Goal: Information Seeking & Learning: Learn about a topic

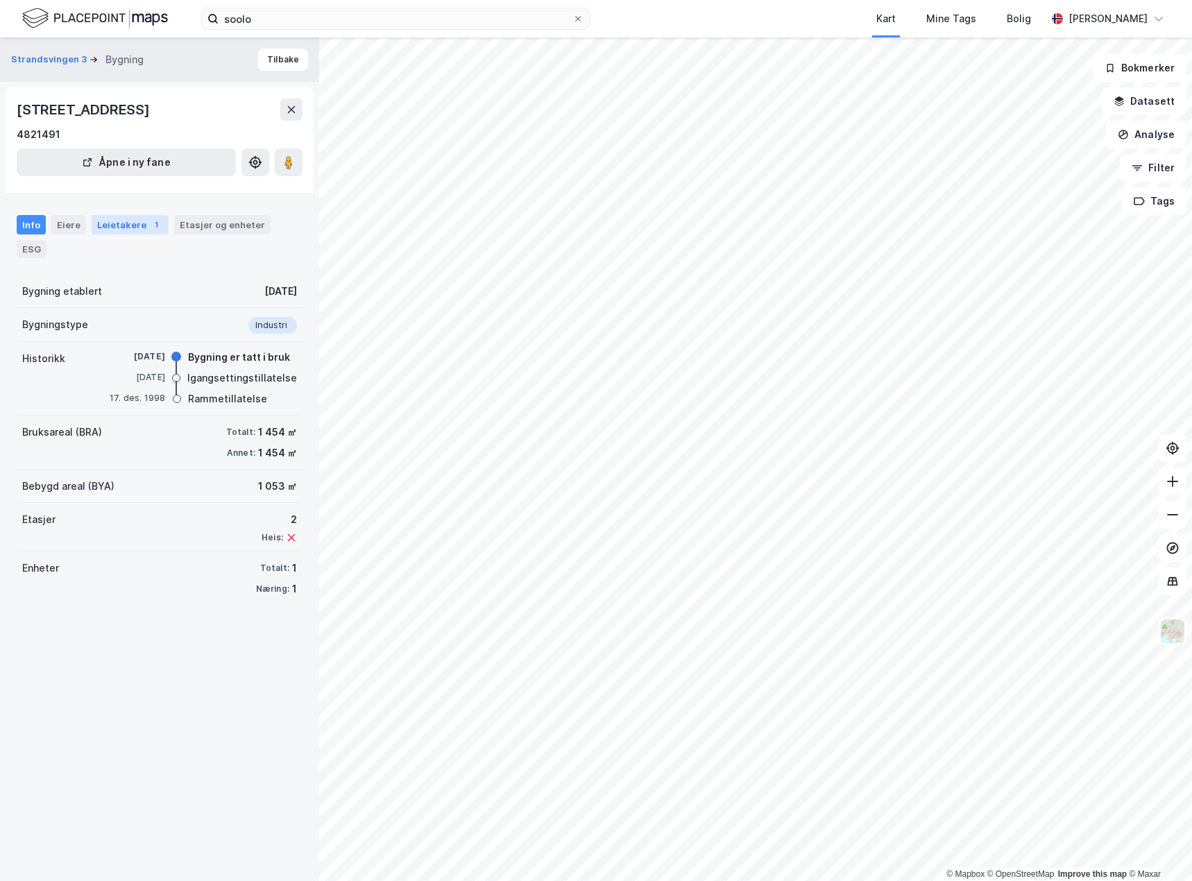
click at [136, 220] on div "Leietakere 1" at bounding box center [130, 224] width 77 height 19
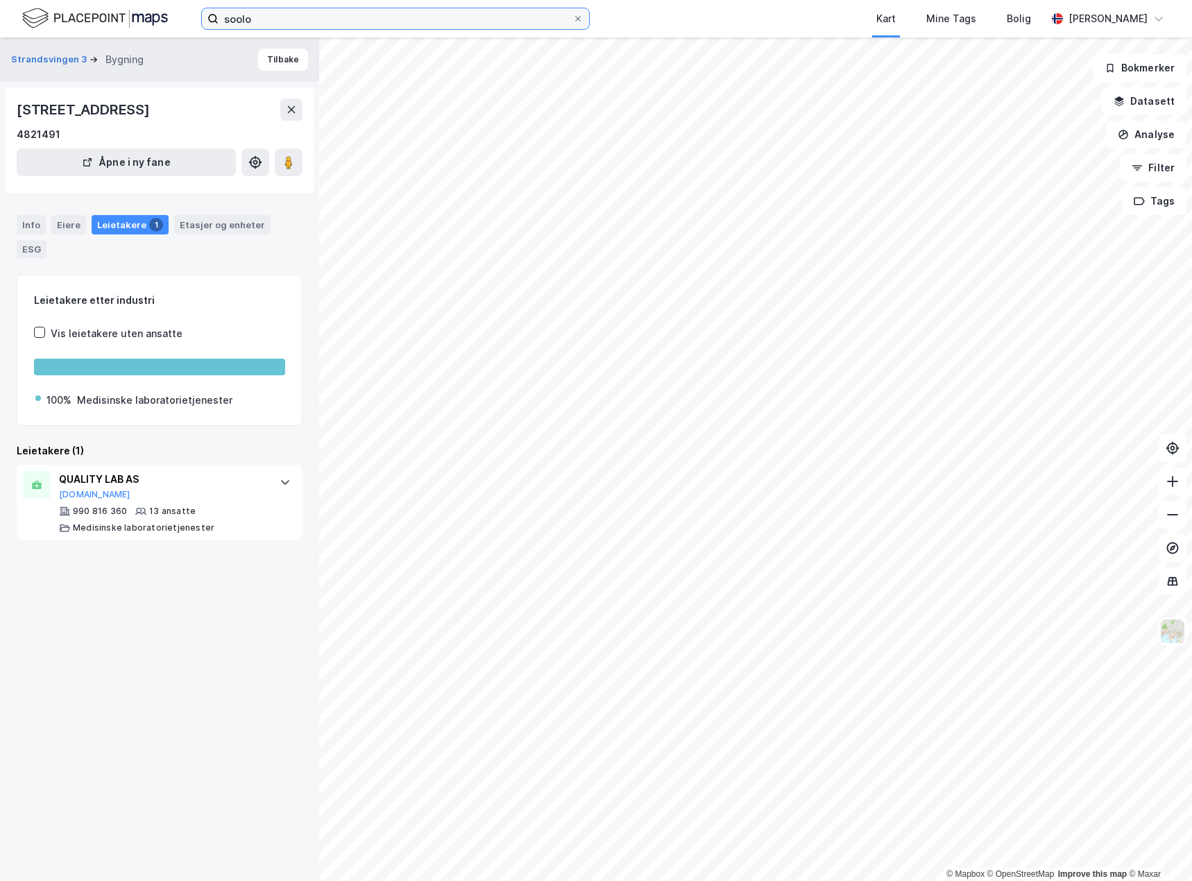
click at [269, 24] on input "soolo" at bounding box center [396, 18] width 354 height 21
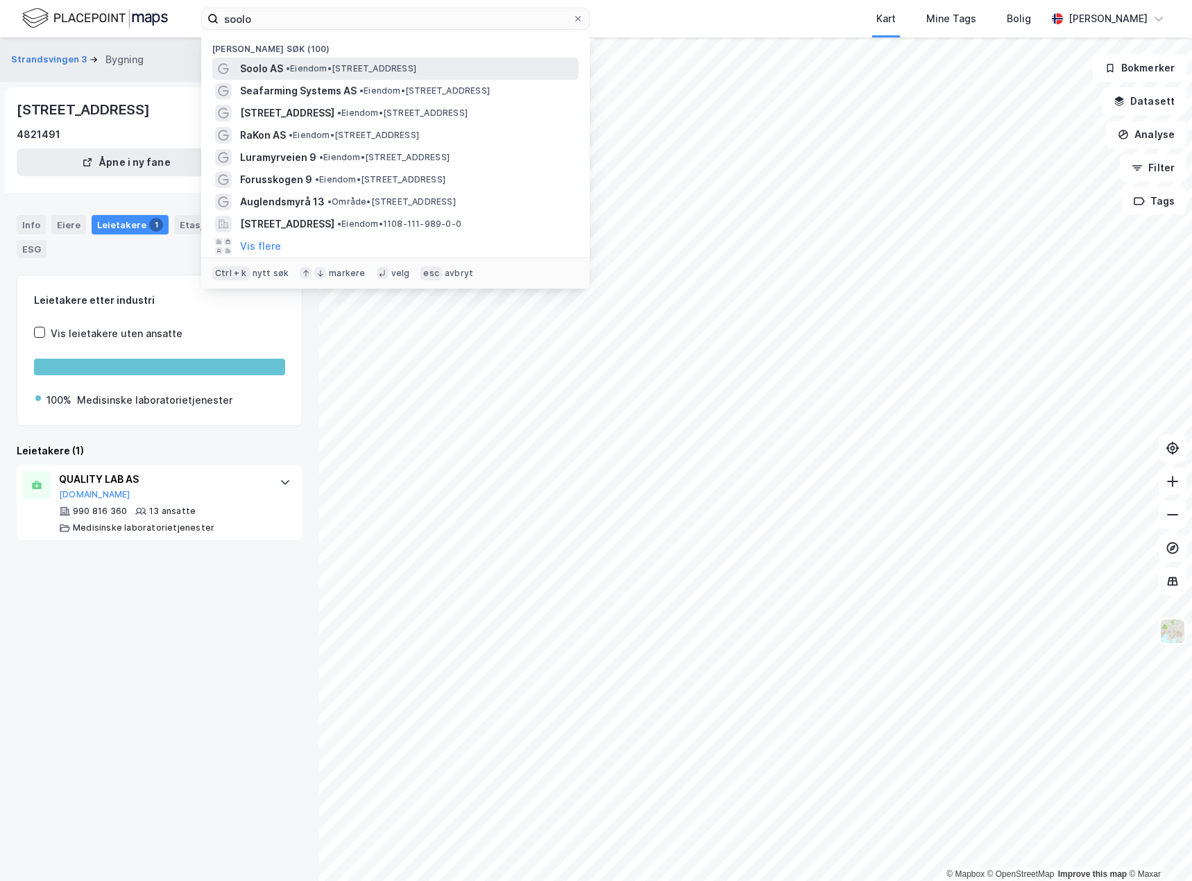
click at [294, 67] on span "• Eiendom • [STREET_ADDRESS]" at bounding box center [351, 68] width 130 height 11
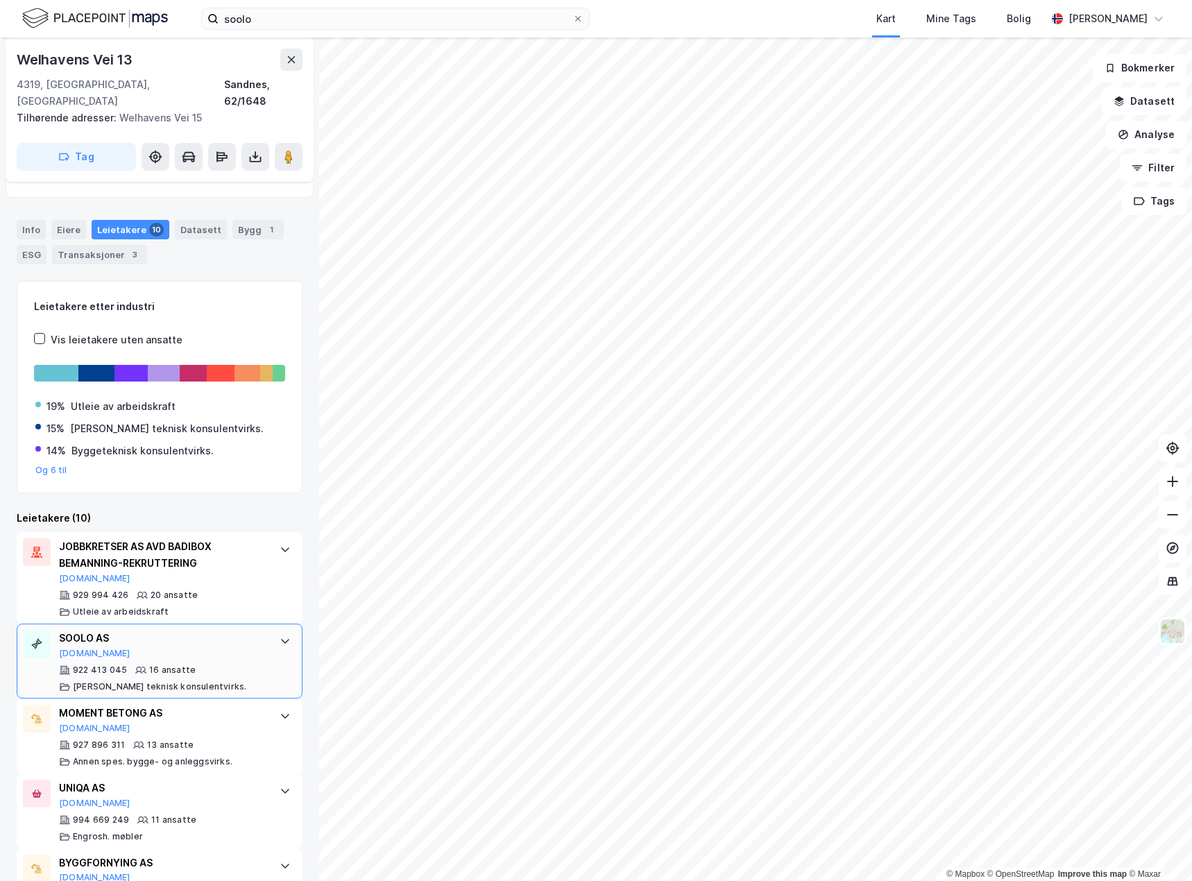
scroll to position [278, 0]
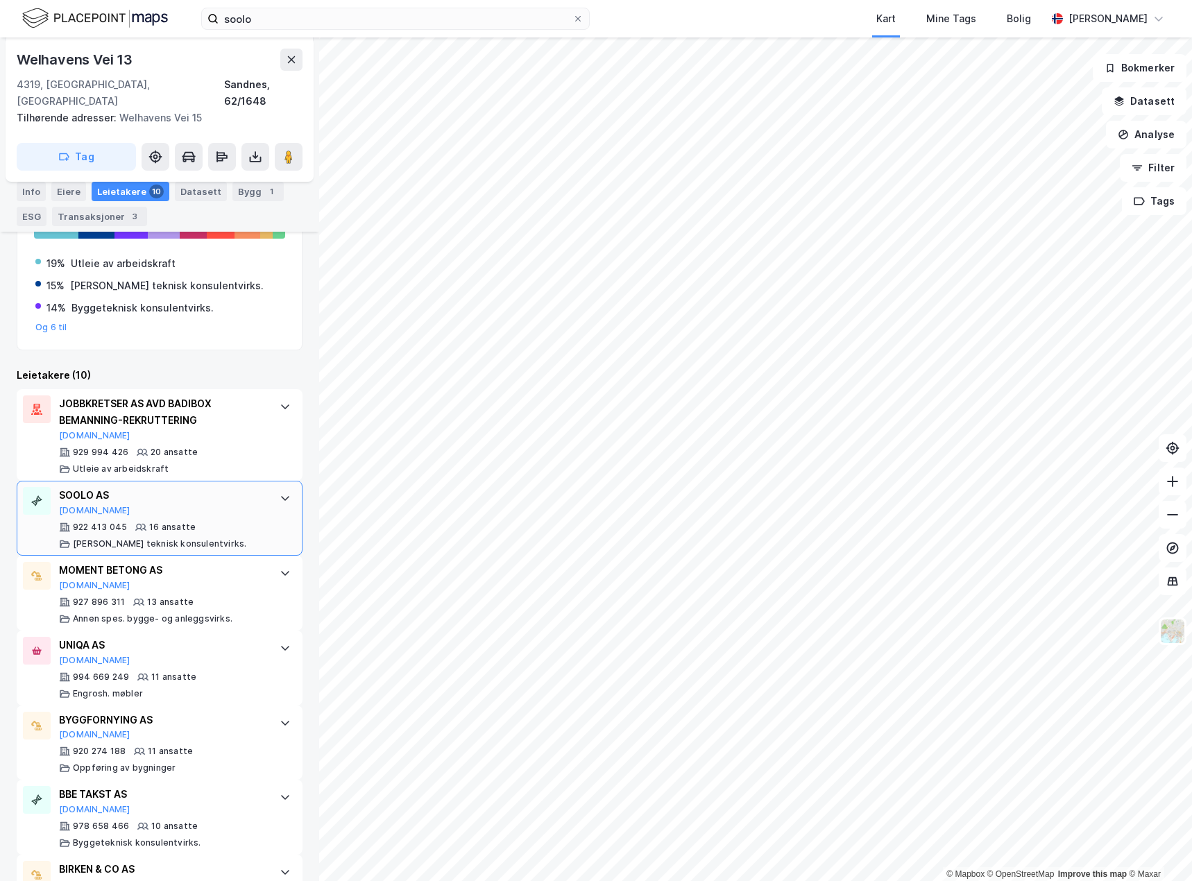
click at [196, 522] on div "922 413 045 16 ansatte [PERSON_NAME] teknisk konsulentvirks." at bounding box center [162, 536] width 207 height 28
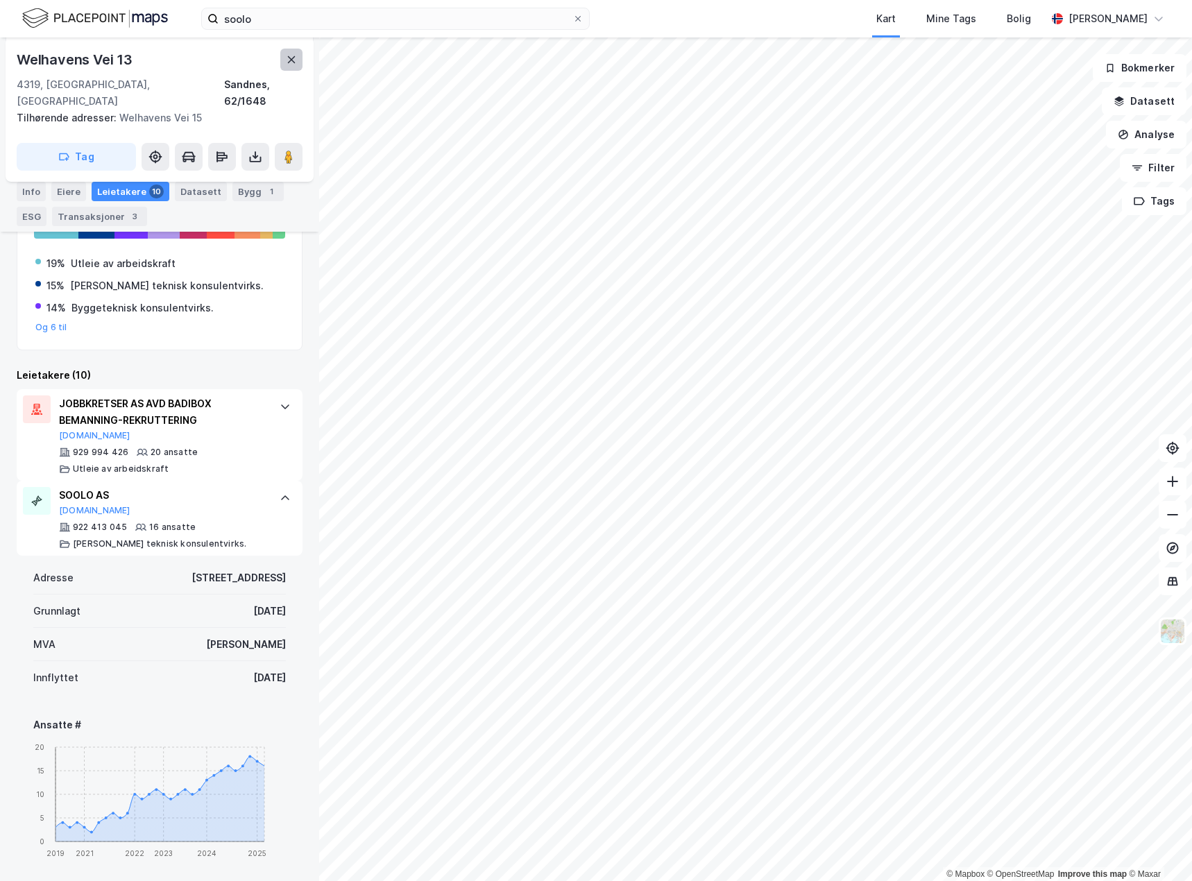
click at [296, 60] on icon at bounding box center [291, 59] width 11 height 11
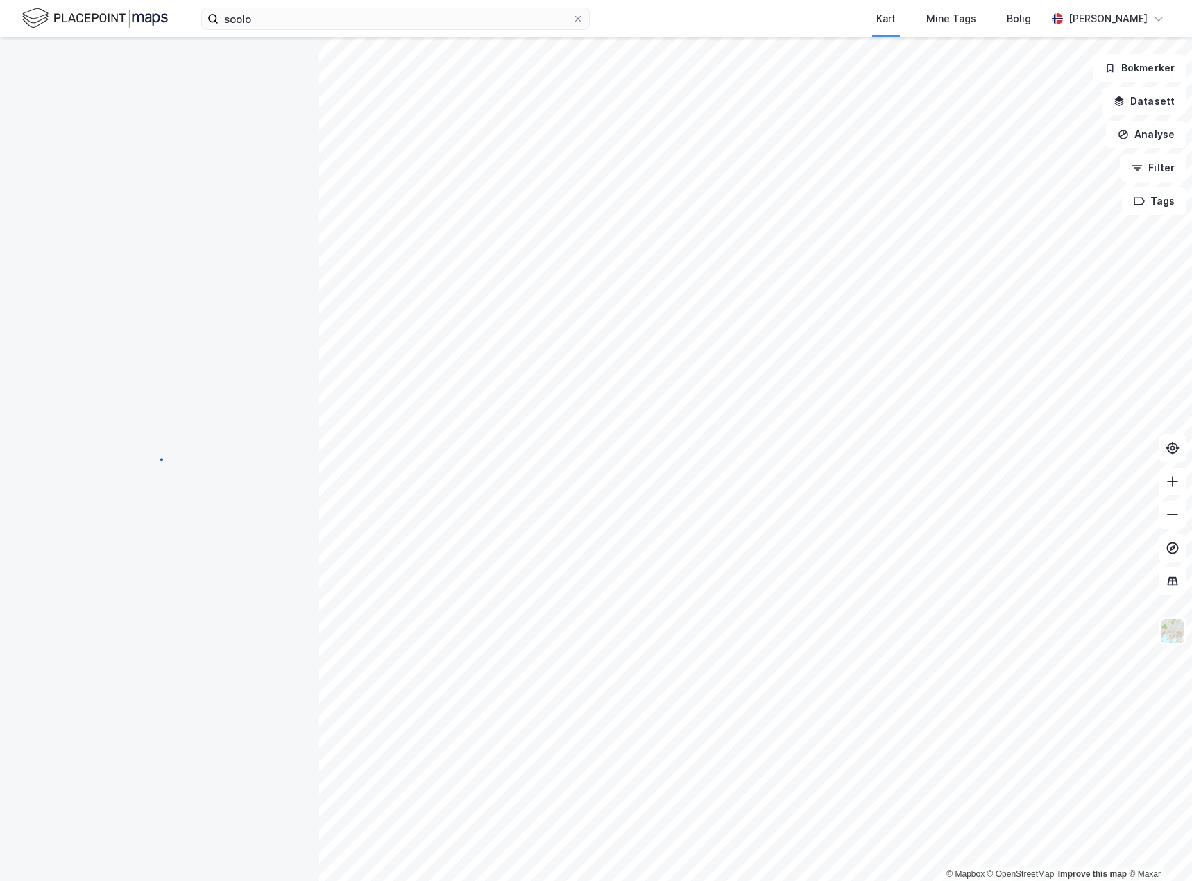
click at [325, 33] on div "soolo Kart Mine Tags Bolig [PERSON_NAME]" at bounding box center [596, 18] width 1192 height 37
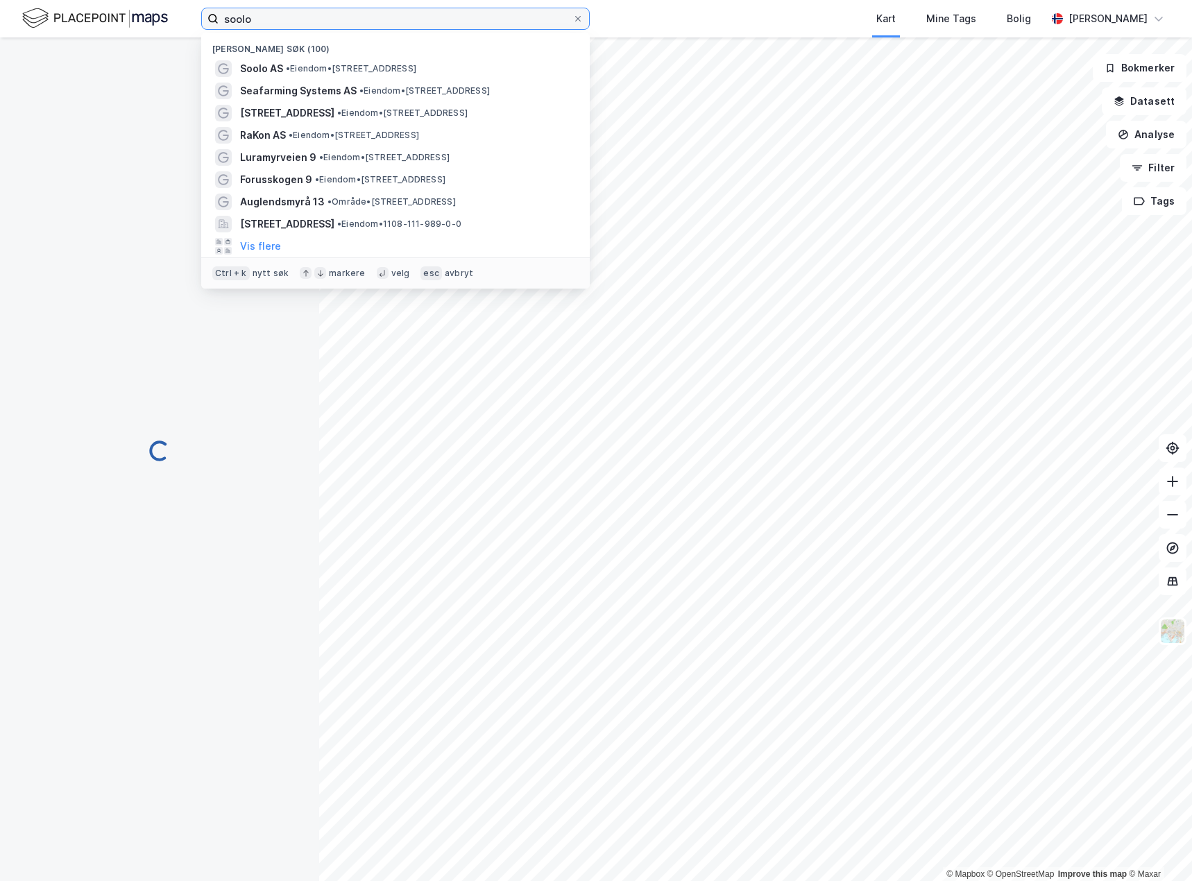
click at [327, 21] on input "soolo" at bounding box center [396, 18] width 354 height 21
click at [324, 74] on span "• Eiendom • [STREET_ADDRESS]" at bounding box center [351, 68] width 130 height 11
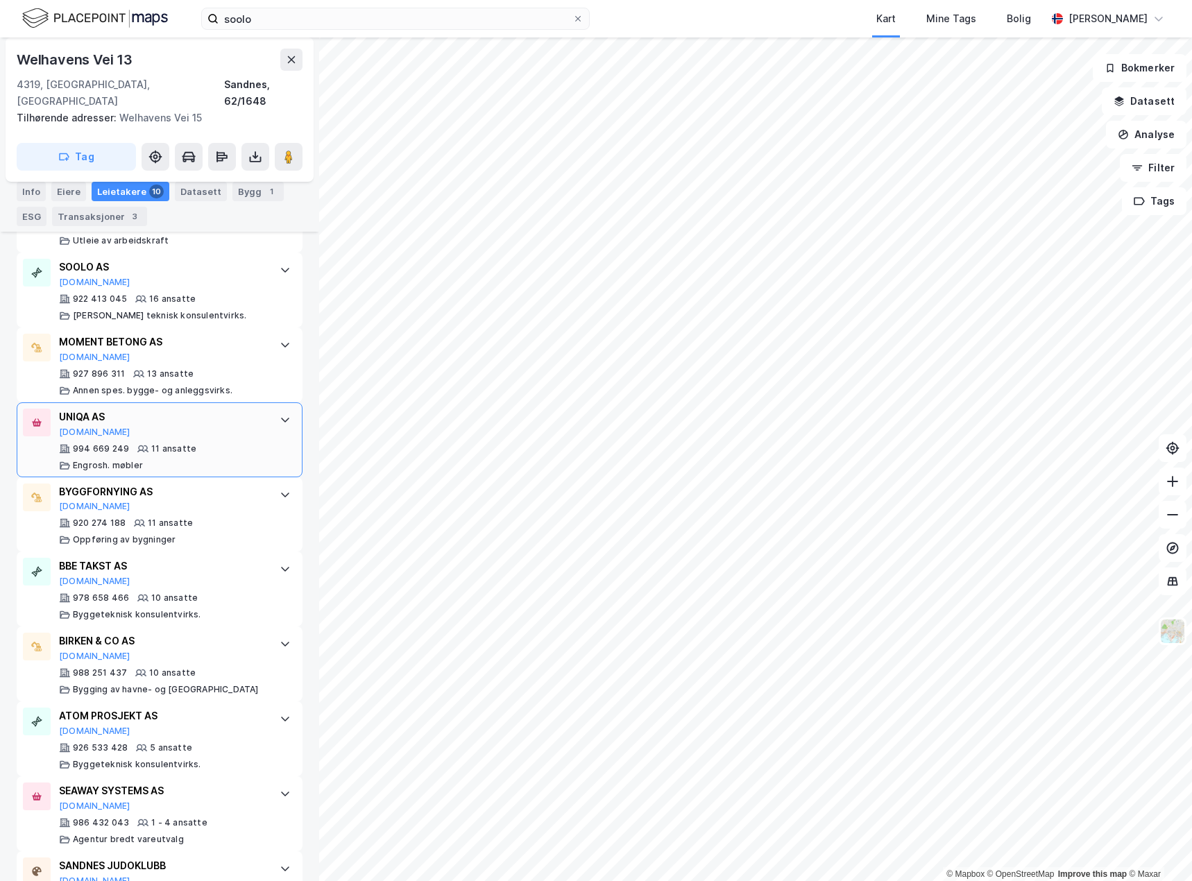
scroll to position [482, 0]
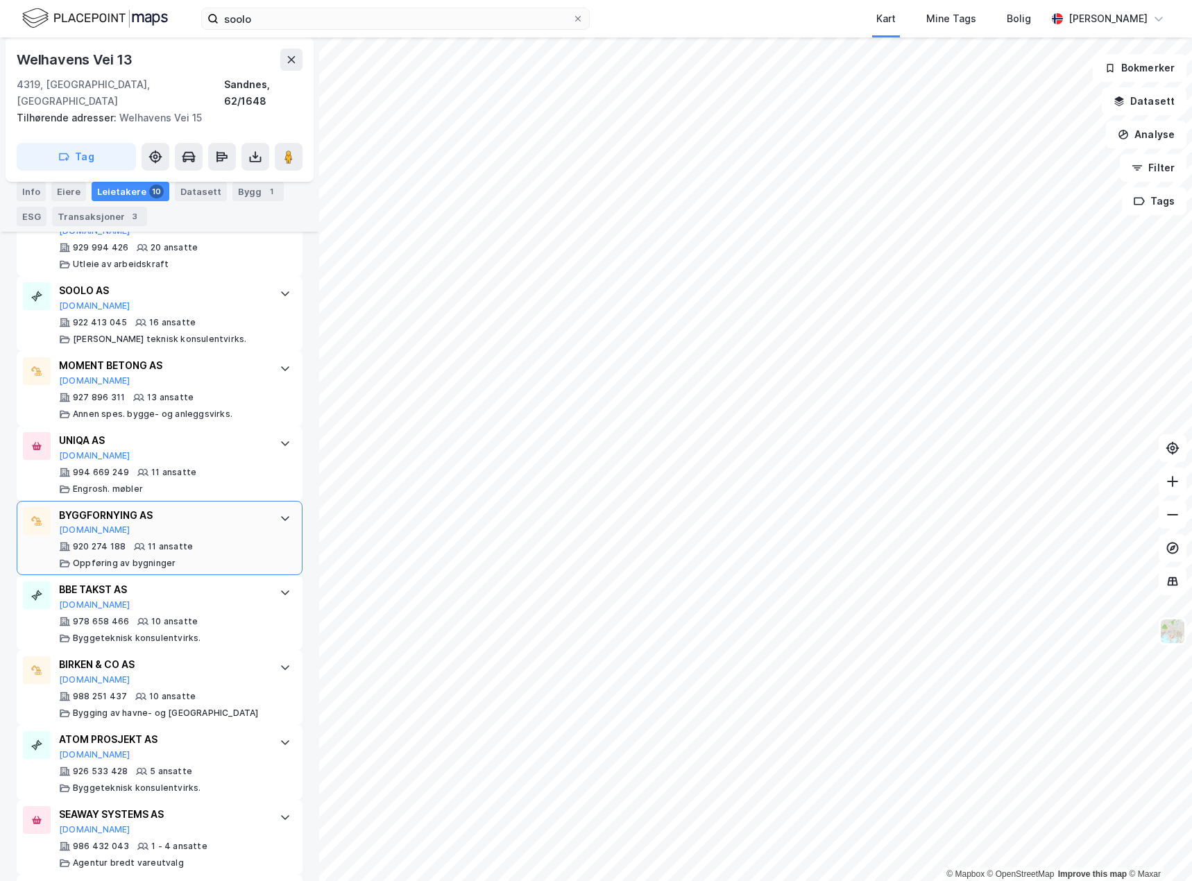
click at [280, 513] on icon at bounding box center [285, 518] width 11 height 11
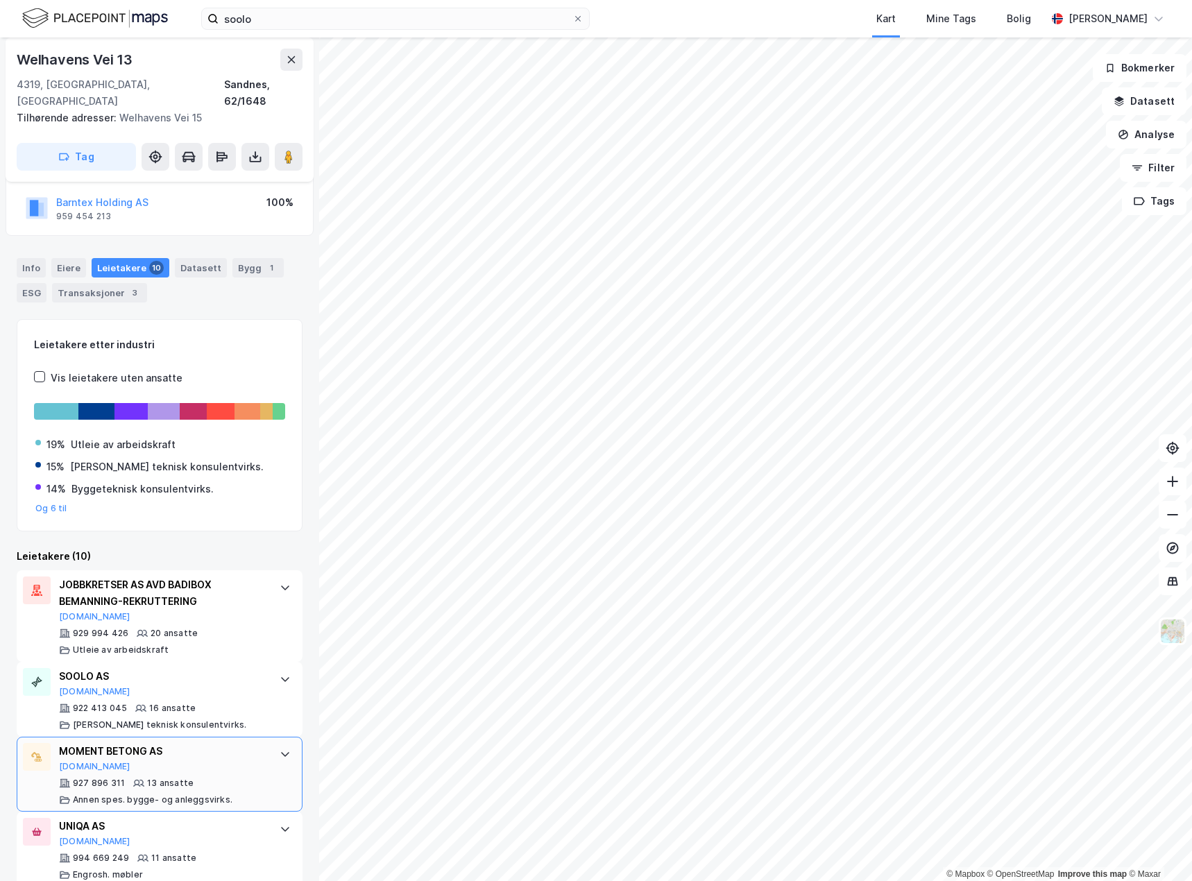
scroll to position [0, 0]
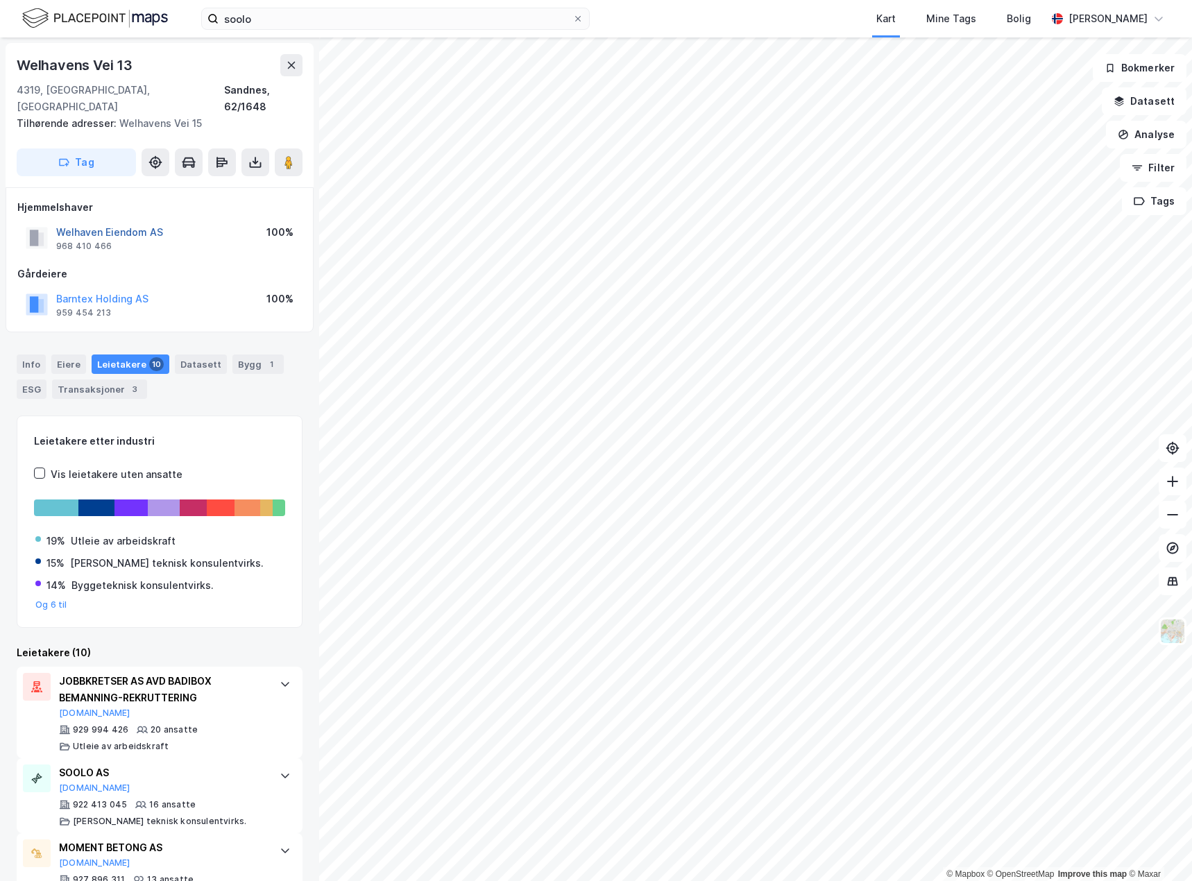
click at [0, 0] on button "Welhaven Eiendom AS" at bounding box center [0, 0] width 0 height 0
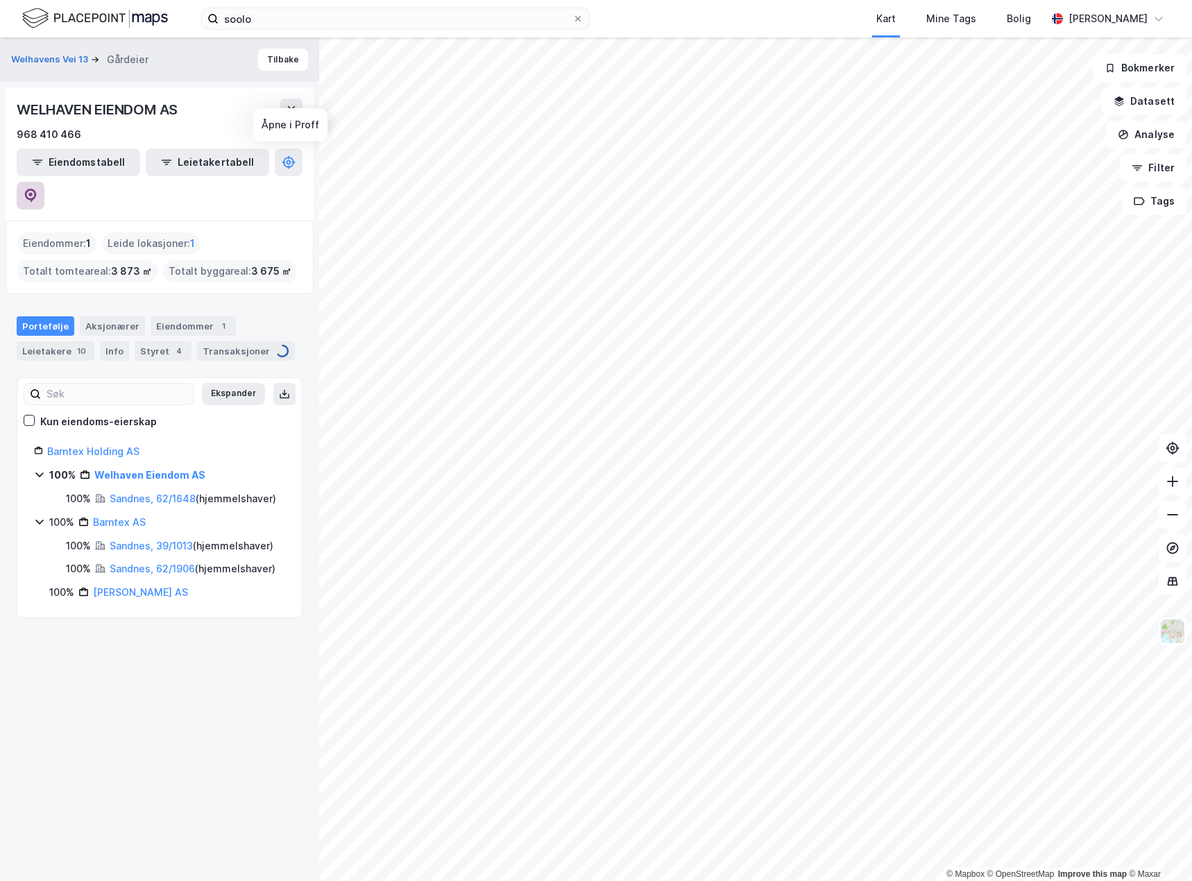
click at [44, 182] on button at bounding box center [31, 196] width 28 height 28
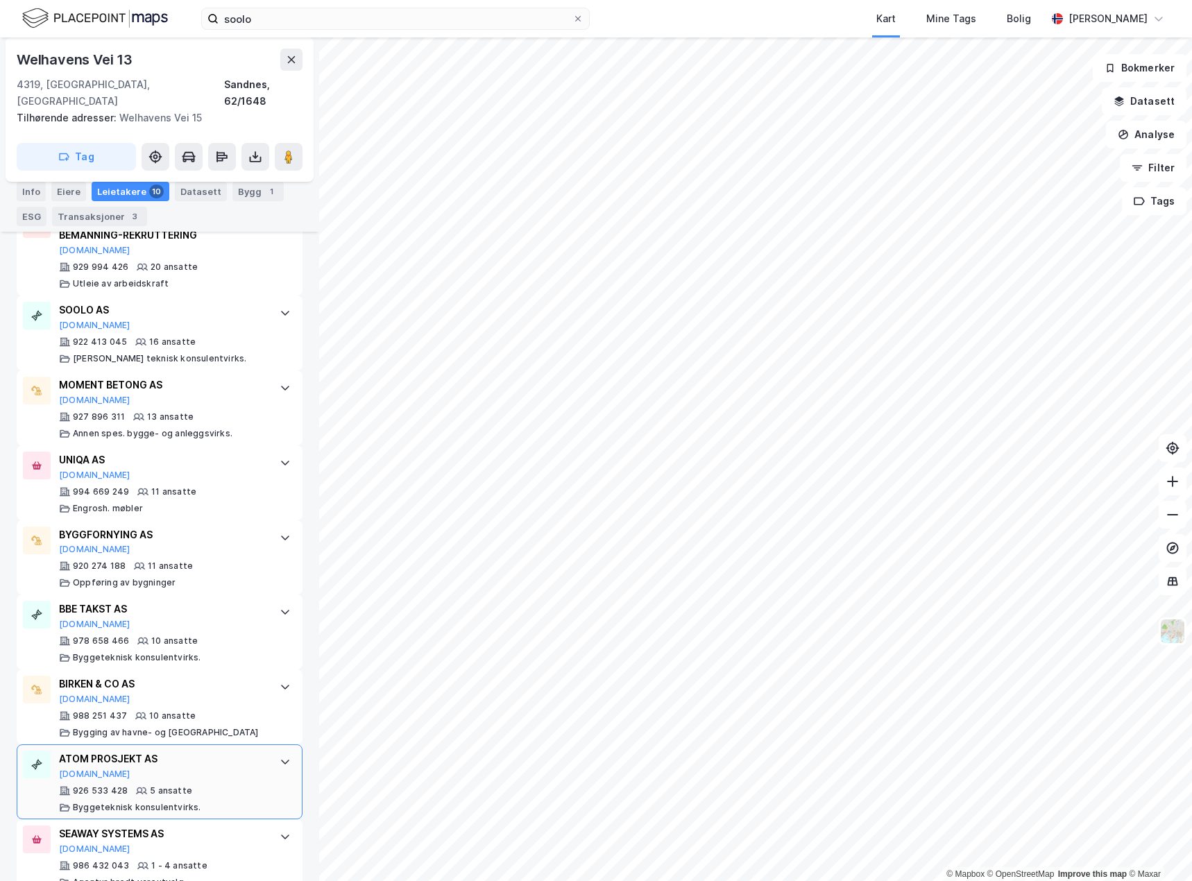
scroll to position [413, 0]
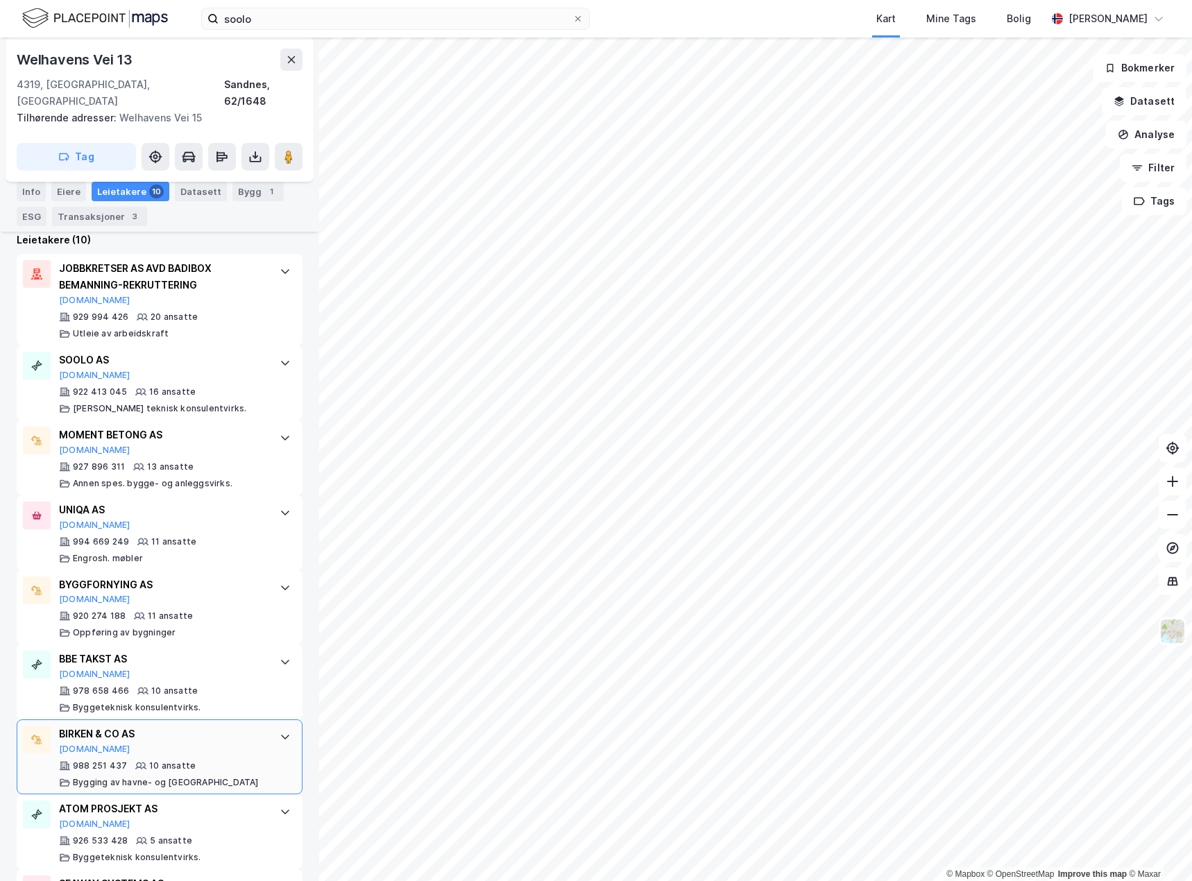
click at [280, 731] on icon at bounding box center [285, 736] width 11 height 11
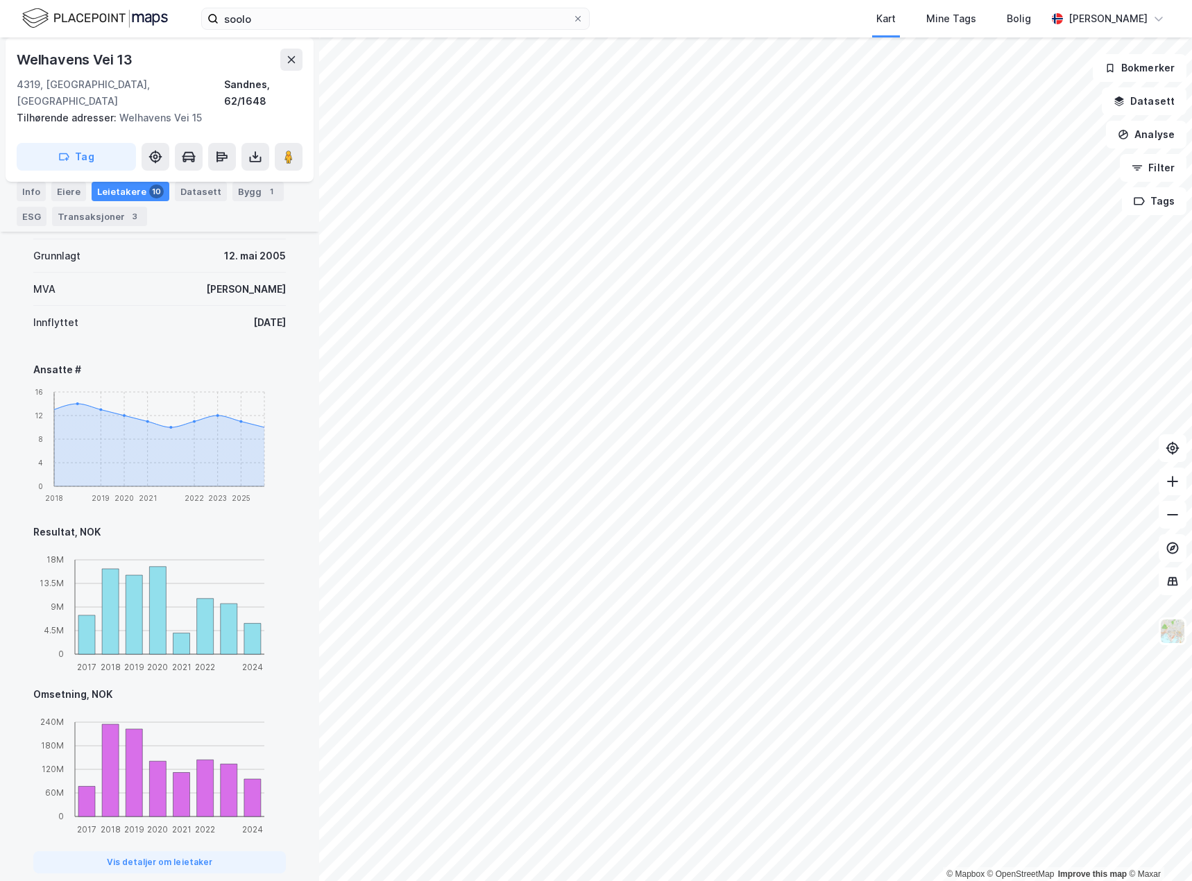
scroll to position [1037, 0]
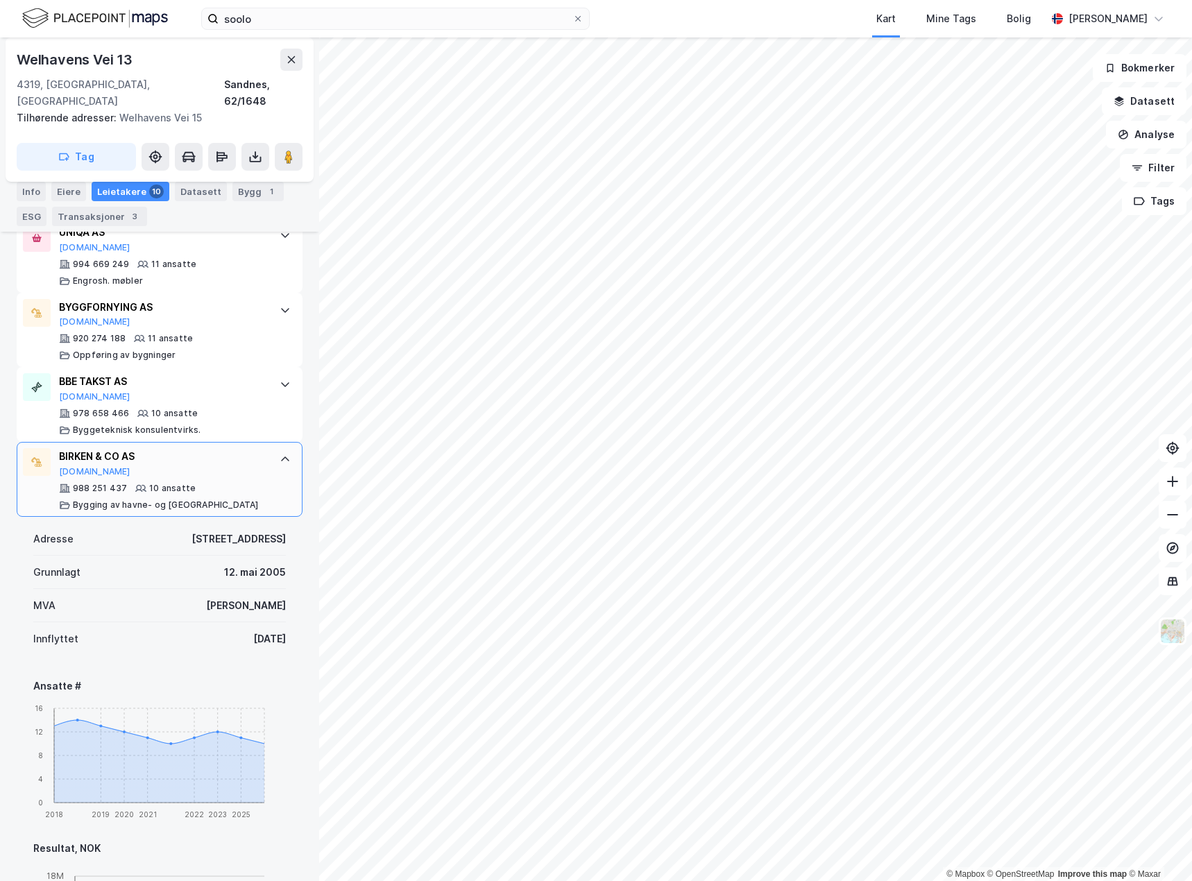
click at [272, 470] on div "BIRKEN & CO AS [DOMAIN_NAME] 988 251 437 10 ansatte Bygging av havne- og damanl…" at bounding box center [160, 479] width 286 height 75
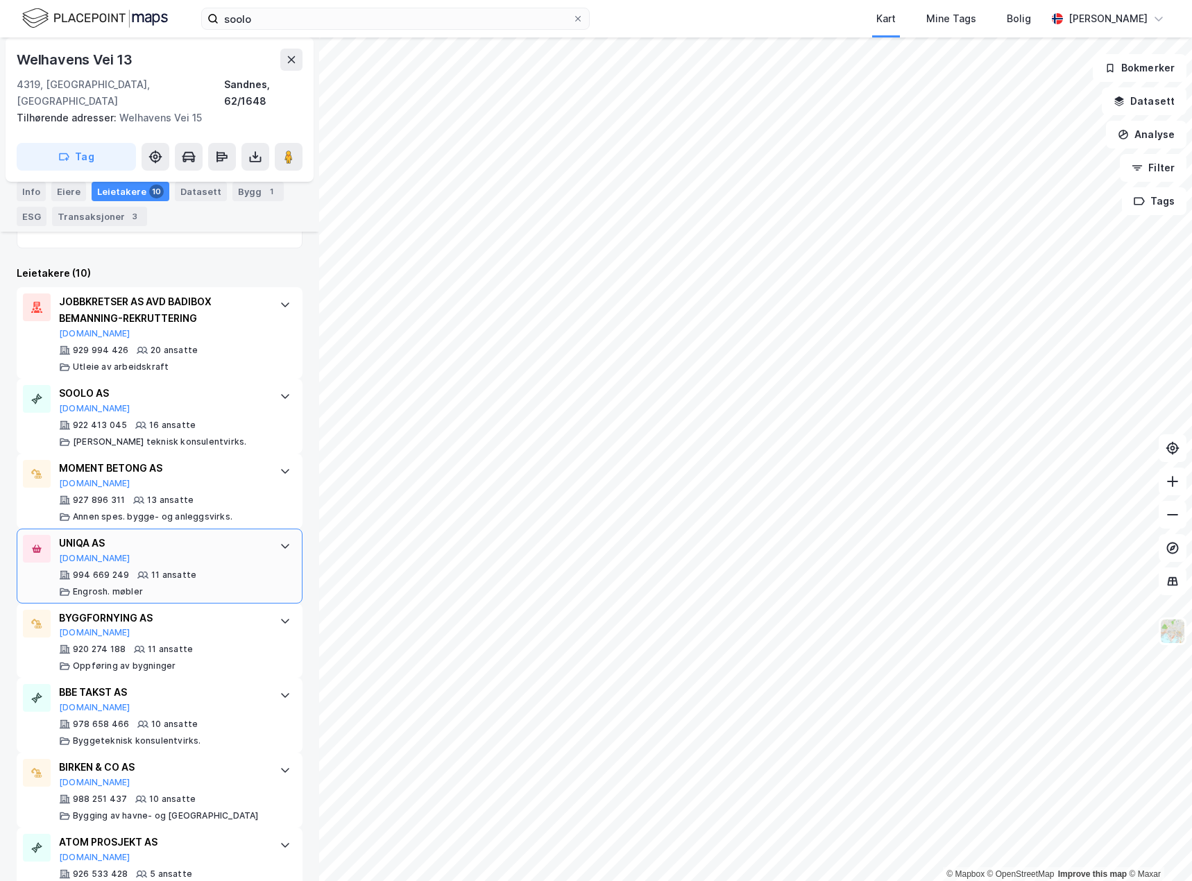
scroll to position [413, 0]
